Goal: Transaction & Acquisition: Purchase product/service

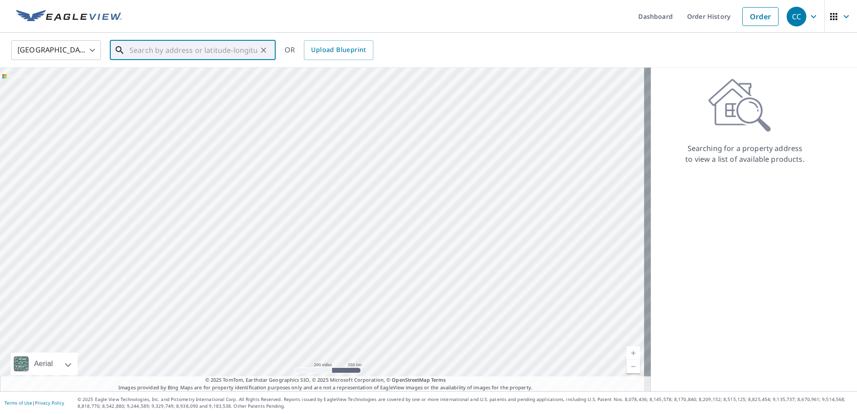
click at [167, 47] on input "text" at bounding box center [194, 50] width 128 height 25
paste input "[STREET_ADDRESS]"
drag, startPoint x: 199, startPoint y: 49, endPoint x: 361, endPoint y: 76, distance: 164.0
click at [361, 76] on div "United States US ​ [STREET_ADDRESS] ​ Match not found OR Upload Blueprint Aeria…" at bounding box center [428, 212] width 857 height 358
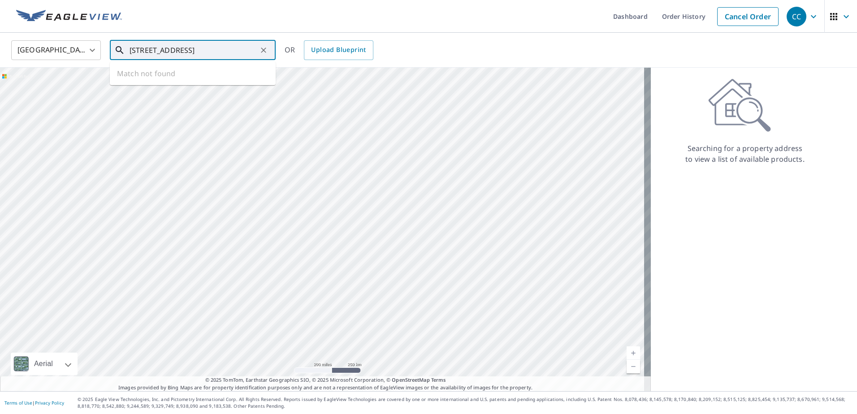
scroll to position [0, 0]
type input "[STREET_ADDRESS]"
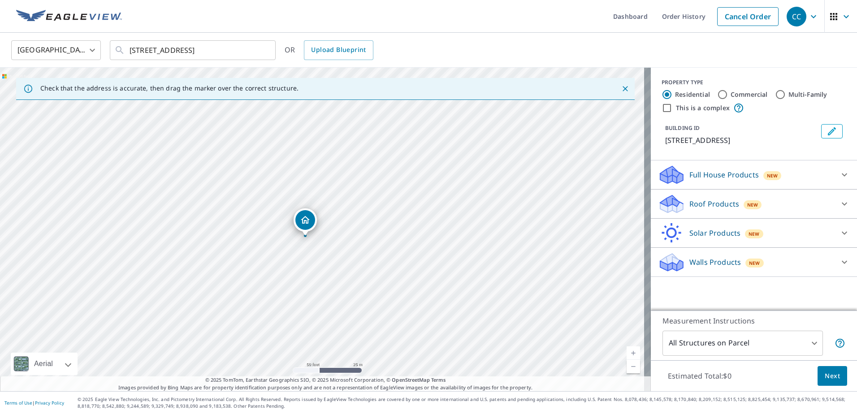
click at [690, 207] on p "Roof Products" at bounding box center [714, 204] width 50 height 11
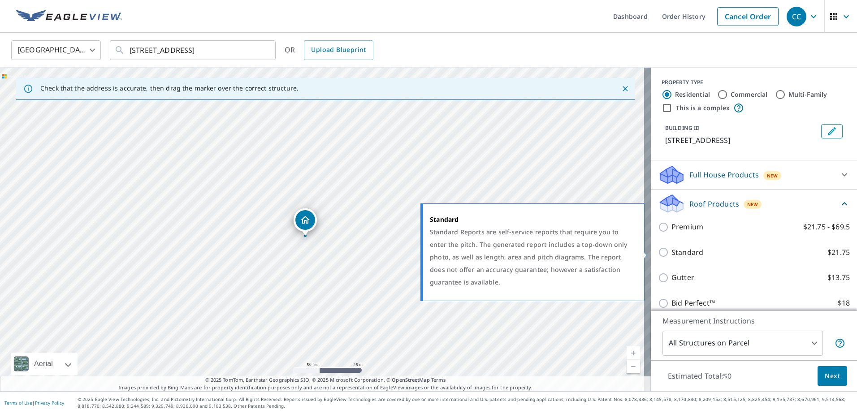
click at [678, 256] on p "Standard" at bounding box center [687, 252] width 32 height 11
click at [671, 256] on input "Standard $21.75" at bounding box center [664, 252] width 13 height 11
checkbox input "true"
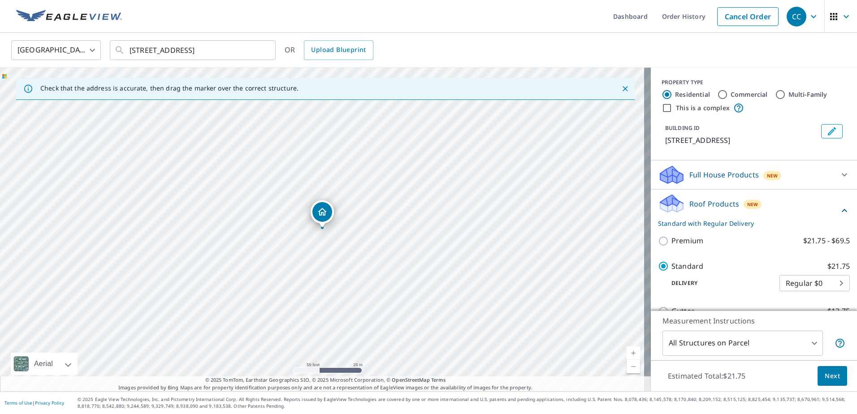
click at [825, 379] on span "Next" at bounding box center [832, 376] width 15 height 11
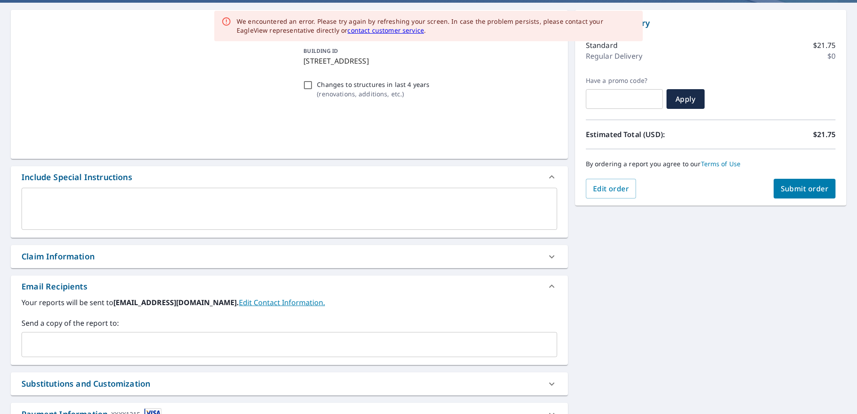
scroll to position [150, 0]
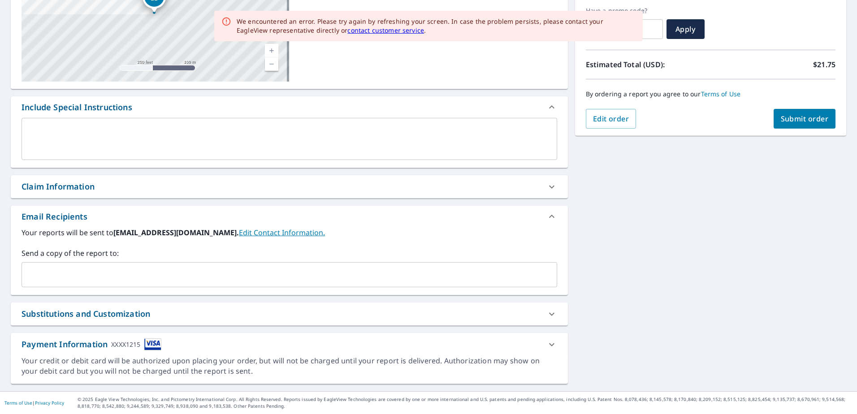
click at [156, 191] on div "Claim Information" at bounding box center [281, 187] width 519 height 12
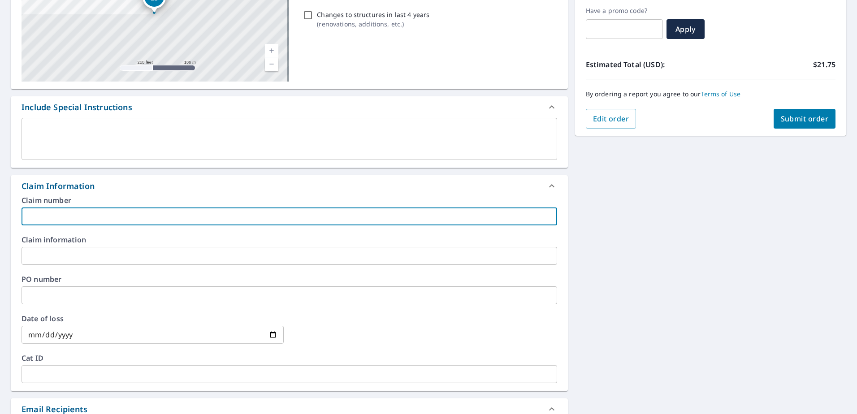
click at [80, 212] on input "text" at bounding box center [289, 216] width 535 height 18
paste input "8159304"
click at [105, 217] on input "8159304" at bounding box center [289, 216] width 535 height 18
paste input "[PERSON_NAME] residence"
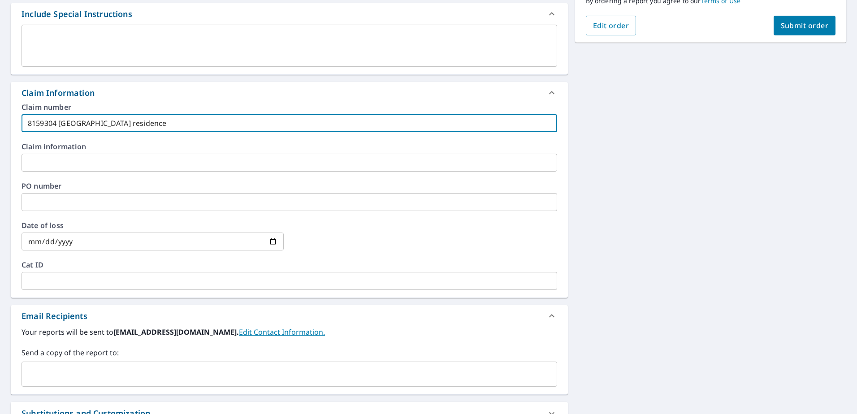
scroll to position [343, 0]
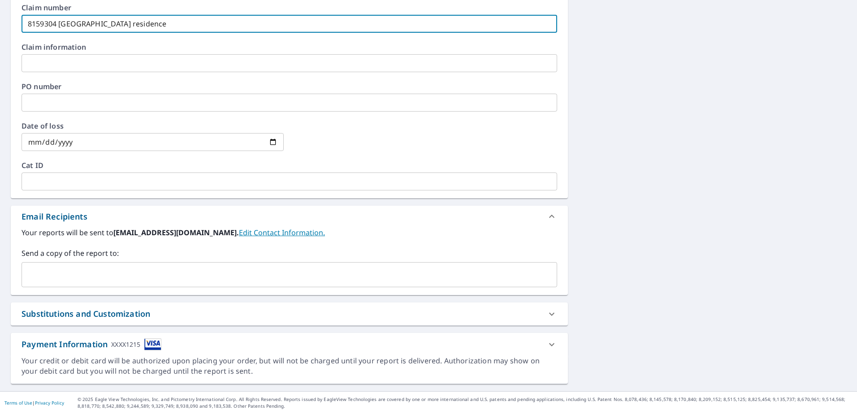
type input "8159304 [GEOGRAPHIC_DATA] residence"
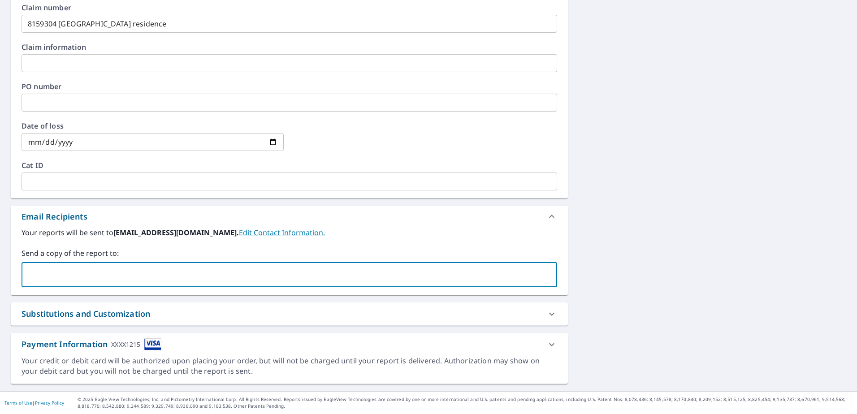
click at [95, 281] on input "text" at bounding box center [283, 274] width 514 height 17
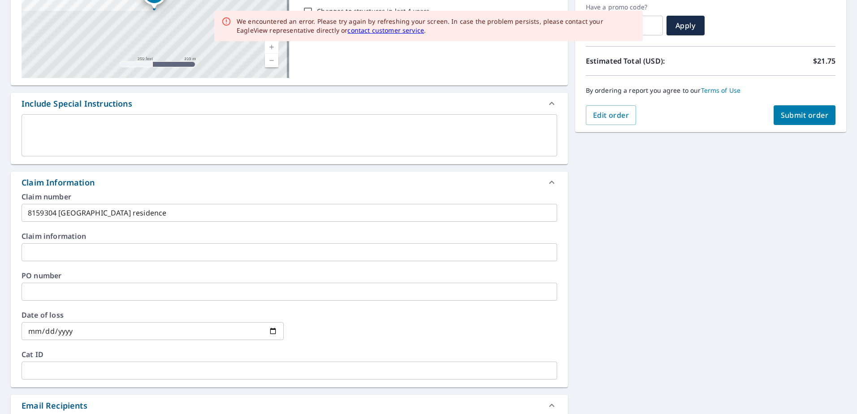
scroll to position [29, 0]
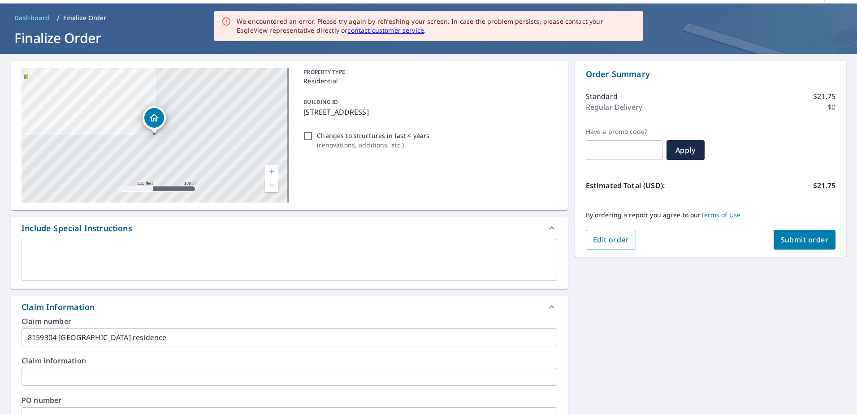
type input "[EMAIL_ADDRESS][DOMAIN_NAME]"
click at [784, 236] on span "Submit order" at bounding box center [805, 240] width 48 height 10
